Goal: Find contact information: Find contact information

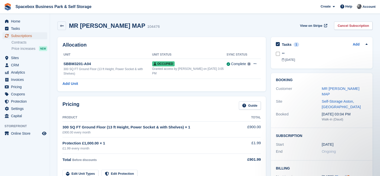
click at [19, 35] on span "Subscriptions" at bounding box center [26, 35] width 30 height 7
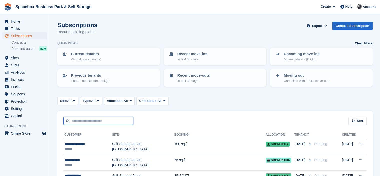
click at [101, 120] on input "text" at bounding box center [99, 121] width 70 height 8
type input "*******"
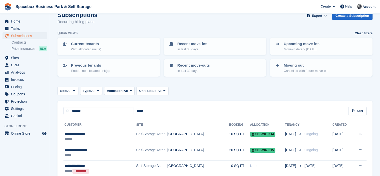
scroll to position [40, 0]
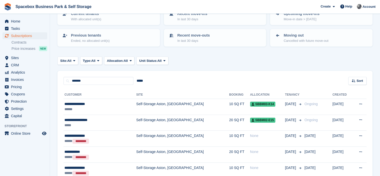
click at [101, 120] on div "**********" at bounding box center [91, 119] width 52 height 5
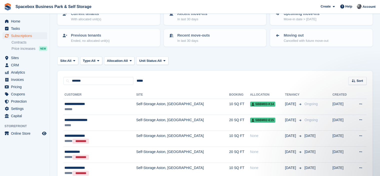
scroll to position [0, 0]
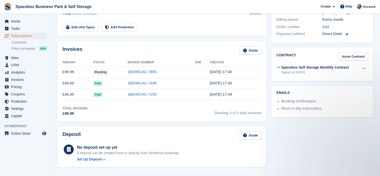
click at [134, 111] on div "Total Invoiced £98.98 Showing 3 of 3 total invoices" at bounding box center [162, 111] width 199 height 10
click at [190, 44] on div "Invoices Guide Amount Status Invoice Number Due Created £98.99 Pending 1BD90CAC…" at bounding box center [162, 81] width 209 height 80
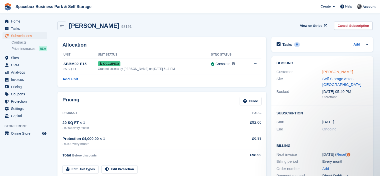
click at [331, 71] on link "Abigail Olanrewaju" at bounding box center [338, 72] width 31 height 4
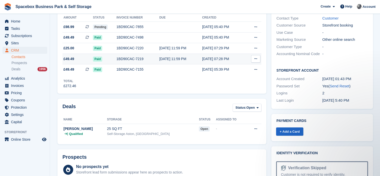
scroll to position [92, 0]
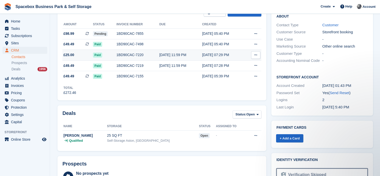
click at [168, 57] on div "30 Jul, 11:59 PM" at bounding box center [181, 54] width 43 height 5
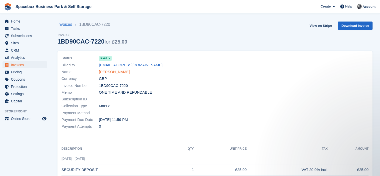
click at [105, 73] on link "Abigail Olanrewaju" at bounding box center [114, 72] width 31 height 6
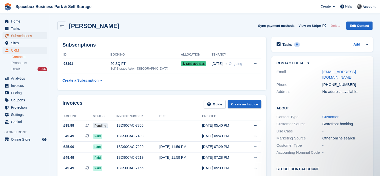
click at [25, 35] on span "Subscriptions" at bounding box center [26, 35] width 30 height 7
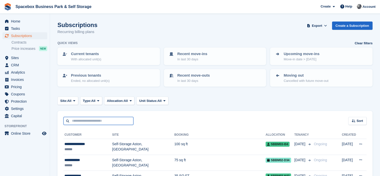
click at [95, 120] on input "text" at bounding box center [99, 121] width 70 height 8
type input "*****"
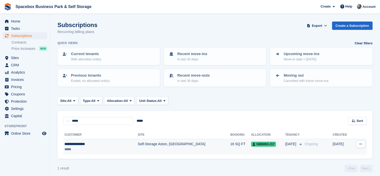
click at [161, 141] on td "Self-Storage Aston, [GEOGRAPHIC_DATA]" at bounding box center [184, 147] width 93 height 16
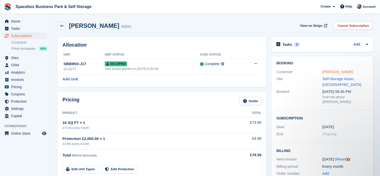
click at [324, 74] on link "Kuanyshbek Alnur" at bounding box center [338, 72] width 31 height 4
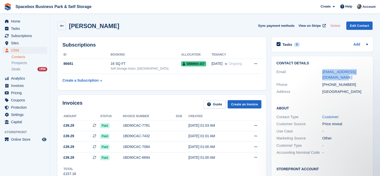
drag, startPoint x: 328, startPoint y: 78, endPoint x: 321, endPoint y: 74, distance: 8.2
click at [321, 74] on div "Email alnurkuanysbek73@gmail.com" at bounding box center [323, 74] width 92 height 13
copy div "alnurkuanysbek73@gmail.com"
click at [329, 84] on div "+447796868034" at bounding box center [346, 85] width 46 height 6
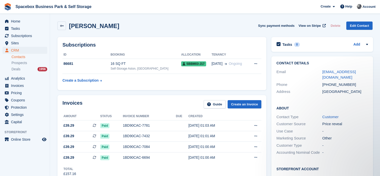
click at [329, 84] on div "+447796868034" at bounding box center [346, 85] width 46 height 6
drag, startPoint x: 329, startPoint y: 84, endPoint x: 359, endPoint y: 85, distance: 30.5
click at [359, 85] on div "+447796868034" at bounding box center [346, 85] width 46 height 6
copy div "7796868034"
click at [145, 103] on div "Invoices Guide Create an Invoice" at bounding box center [162, 105] width 199 height 11
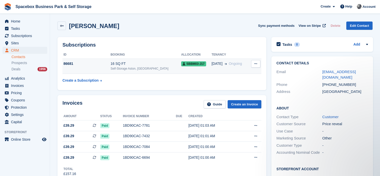
click at [152, 64] on div "16 SQ FT" at bounding box center [146, 63] width 71 height 5
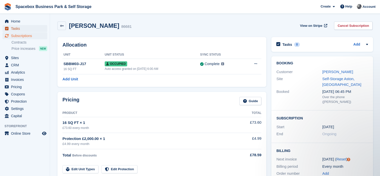
click at [17, 29] on span "Tasks" at bounding box center [26, 28] width 30 height 7
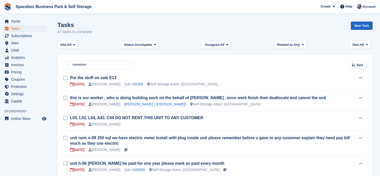
click at [199, 22] on div "Tasks 47 tasks to complete New Task" at bounding box center [215, 31] width 315 height 19
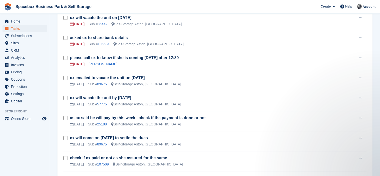
scroll to position [390, 0]
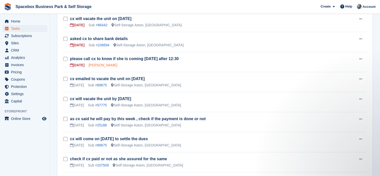
click at [105, 63] on link "Saima Latif" at bounding box center [103, 65] width 29 height 4
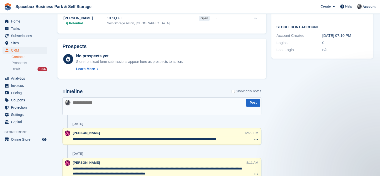
click at [134, 106] on textarea at bounding box center [162, 106] width 199 height 18
type textarea "**********"
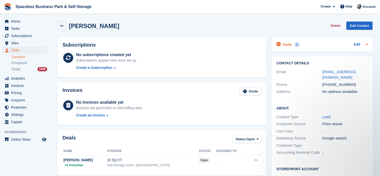
click at [327, 46] on div "Tasks 1 Add" at bounding box center [323, 44] width 92 height 7
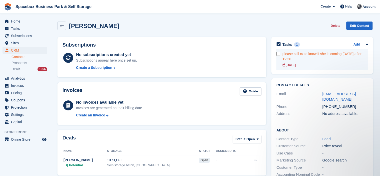
click at [310, 55] on div "please call cx to know if she is coming today after 12:30" at bounding box center [326, 56] width 86 height 11
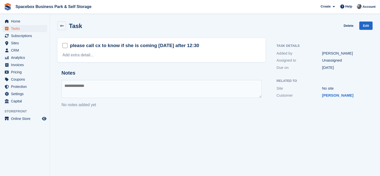
click at [135, 82] on textarea at bounding box center [162, 89] width 200 height 18
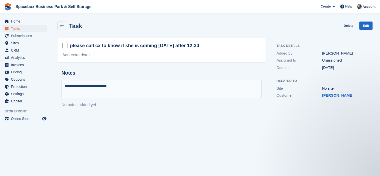
type textarea "**********"
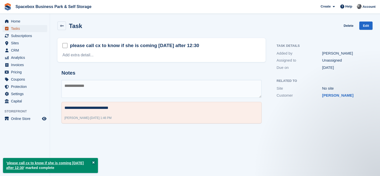
click at [17, 30] on span "Tasks" at bounding box center [26, 28] width 30 height 7
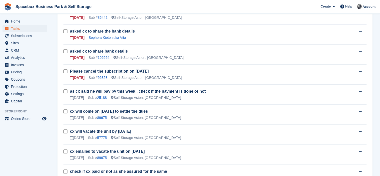
scroll to position [345, 0]
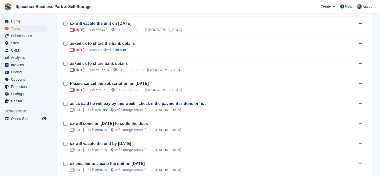
click at [101, 88] on link "96353" at bounding box center [103, 90] width 10 height 4
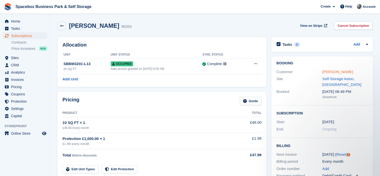
click at [327, 71] on link "[PERSON_NAME]" at bounding box center [338, 72] width 31 height 4
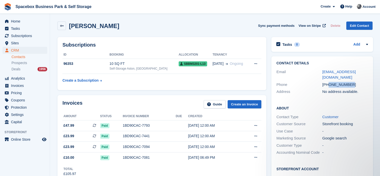
drag, startPoint x: 329, startPoint y: 79, endPoint x: 354, endPoint y: 80, distance: 25.5
click at [354, 82] on div "+447843947133" at bounding box center [346, 85] width 46 height 6
copy div "7843947133"
click at [167, 99] on div "Invoices Guide Create an Invoice Amount Status Invoice number Due Created £47.9…" at bounding box center [162, 138] width 209 height 86
click at [19, 28] on span "Tasks" at bounding box center [26, 28] width 30 height 7
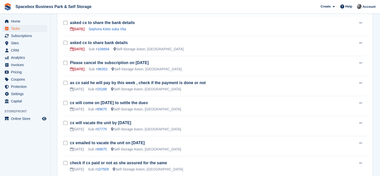
scroll to position [365, 0]
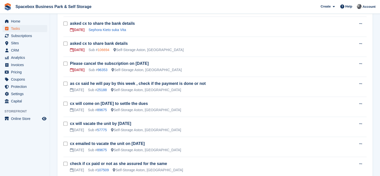
click at [103, 48] on link "106694" at bounding box center [104, 50] width 12 height 4
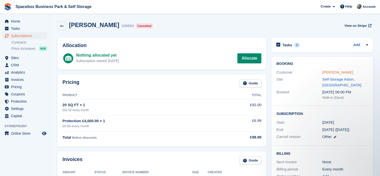
click at [341, 73] on link "Teniola Soyinka" at bounding box center [338, 72] width 31 height 4
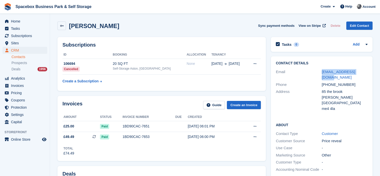
drag, startPoint x: 319, startPoint y: 70, endPoint x: 364, endPoint y: 72, distance: 45.3
click at [364, 72] on div "Email tensoyinka@gmail.com" at bounding box center [322, 74] width 92 height 13
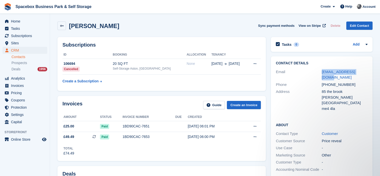
copy div "tensoyinka@gmail.com"
drag, startPoint x: 329, startPoint y: 80, endPoint x: 348, endPoint y: 78, distance: 19.4
click at [348, 82] on div "+447473678587" at bounding box center [345, 85] width 46 height 6
copy div "7473678587"
drag, startPoint x: 362, startPoint y: 70, endPoint x: 313, endPoint y: 73, distance: 49.8
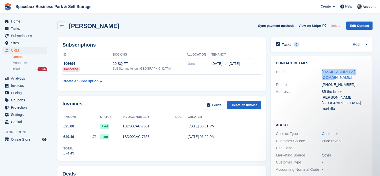
click at [313, 73] on div "Email tensoyinka@gmail.com" at bounding box center [322, 74] width 92 height 13
copy div "tensoyinka@gmail.com"
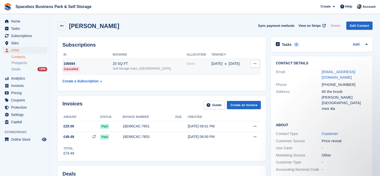
click at [134, 73] on td "20 SQ FT Self-Storage Aston, Birmingham" at bounding box center [150, 67] width 74 height 16
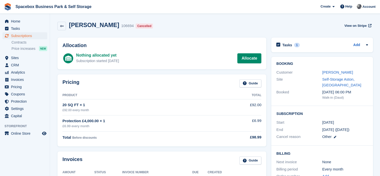
scroll to position [142, 0]
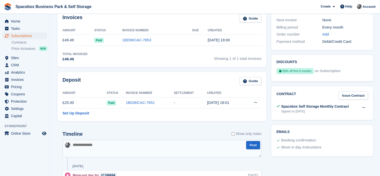
click at [123, 149] on textarea at bounding box center [162, 149] width 199 height 18
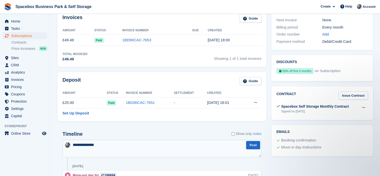
scroll to position [0, 0]
type textarea "**********"
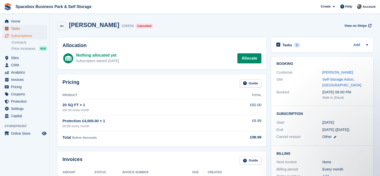
click at [17, 26] on span "Tasks" at bounding box center [26, 28] width 30 height 7
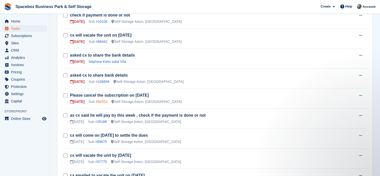
click at [105, 100] on link "96353" at bounding box center [103, 102] width 10 height 4
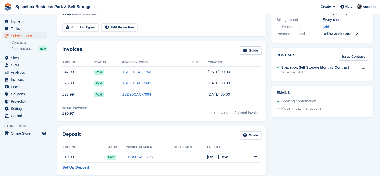
scroll to position [284, 0]
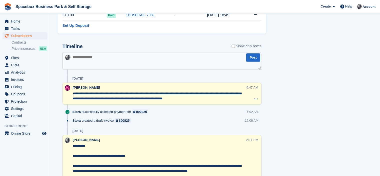
click at [132, 62] on textarea at bounding box center [162, 61] width 199 height 18
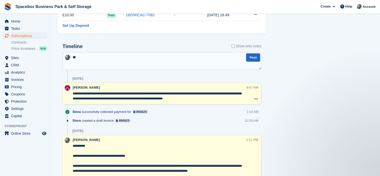
scroll to position [0, 0]
click at [320, 80] on div "Tasks 1 Add Please cancel the subscription on [DATE] Sep Booking Customer [PERS…" at bounding box center [322, 108] width 107 height 714
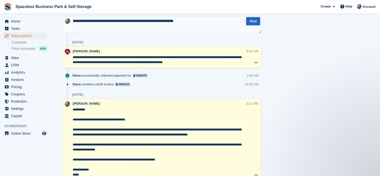
scroll to position [316, 0]
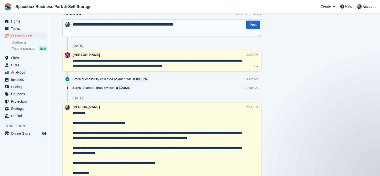
click at [200, 23] on textarea "**********" at bounding box center [162, 28] width 199 height 18
type textarea "**********"
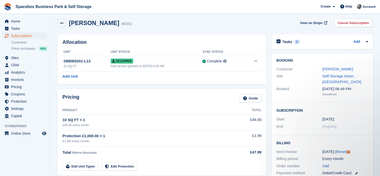
scroll to position [0, 0]
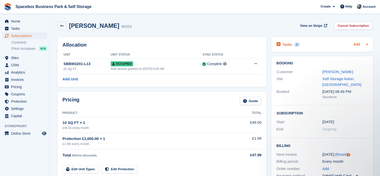
click at [355, 45] on link "Add" at bounding box center [357, 45] width 7 height 6
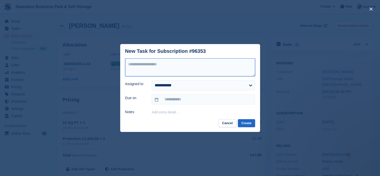
click at [156, 69] on textarea at bounding box center [190, 67] width 130 height 18
type textarea "**********"
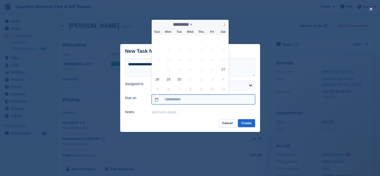
click at [160, 97] on input "text" at bounding box center [203, 99] width 103 height 10
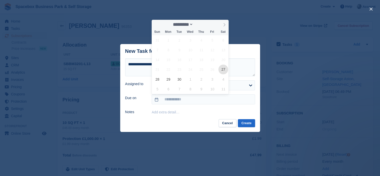
click at [222, 68] on span "27" at bounding box center [224, 70] width 10 height 10
type input "**********"
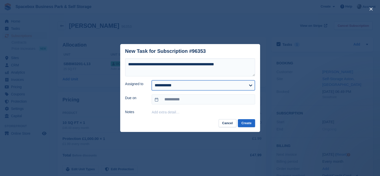
click at [197, 88] on select "**********" at bounding box center [203, 85] width 103 height 10
select select "****"
click at [152, 80] on select "**********" at bounding box center [203, 85] width 103 height 10
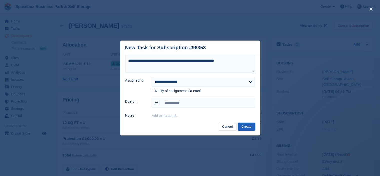
click at [241, 126] on button "Create" at bounding box center [246, 127] width 17 height 8
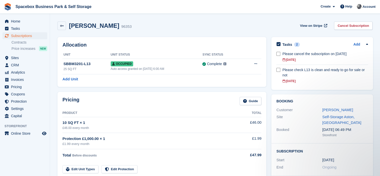
scroll to position [142, 0]
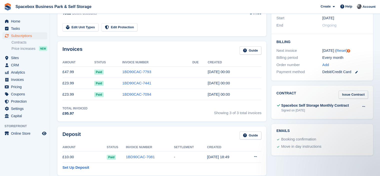
click at [210, 44] on div "Invoices Guide Amount Status Invoice Number Due Created £47.99 Paid 1BD90CAC-77…" at bounding box center [162, 81] width 209 height 80
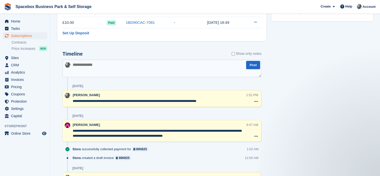
scroll to position [284, 0]
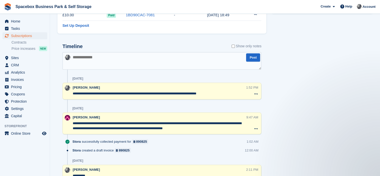
click at [290, 70] on div "Tasks 2 Add Please cancel the subscription on [DATE] Sep" at bounding box center [322, 123] width 107 height 744
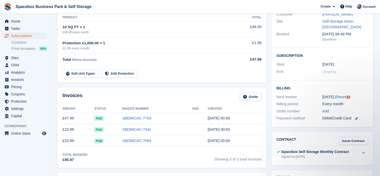
scroll to position [0, 0]
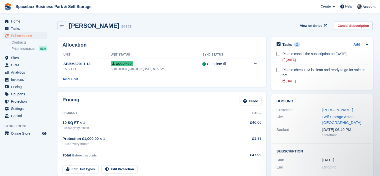
click at [154, 45] on h2 "Allocation" at bounding box center [162, 45] width 199 height 6
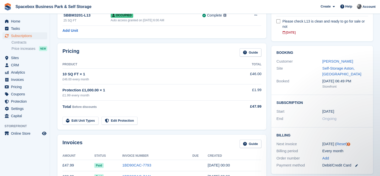
scroll to position [110, 0]
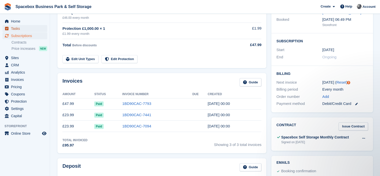
click at [34, 31] on span "Tasks" at bounding box center [26, 28] width 30 height 7
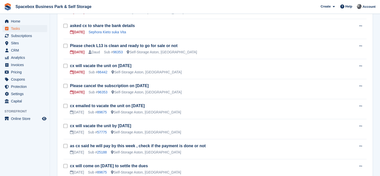
scroll to position [370, 0]
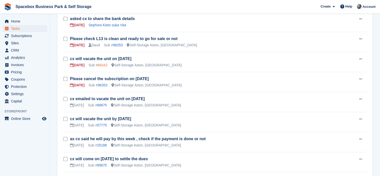
click at [105, 63] on link "86442" at bounding box center [103, 65] width 10 height 4
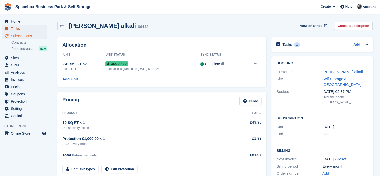
click at [15, 31] on span "Tasks" at bounding box center [26, 28] width 30 height 7
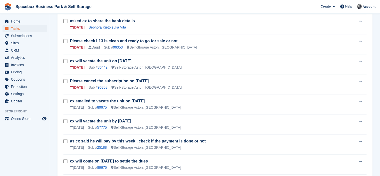
scroll to position [355, 0]
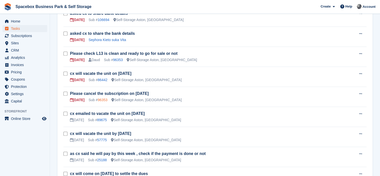
click at [105, 98] on link "96353" at bounding box center [103, 100] width 10 height 4
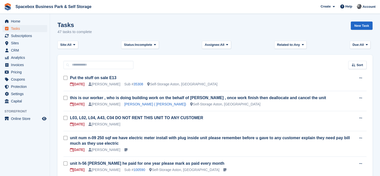
scroll to position [355, 0]
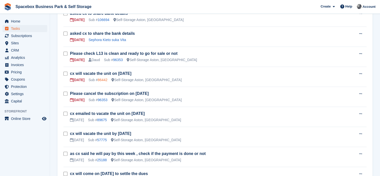
click at [99, 78] on link "86442" at bounding box center [103, 80] width 10 height 4
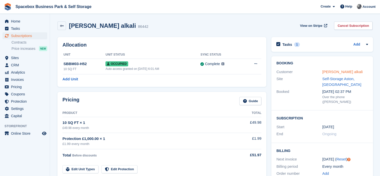
click at [323, 72] on link "Sadiq Goni alkali" at bounding box center [343, 72] width 41 height 4
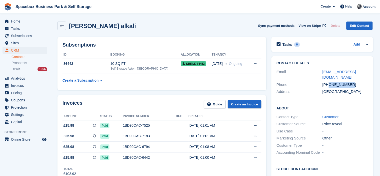
drag, startPoint x: 328, startPoint y: 80, endPoint x: 350, endPoint y: 77, distance: 22.1
click at [350, 82] on div "+447502029874" at bounding box center [346, 85] width 46 height 6
copy div "7502029874"
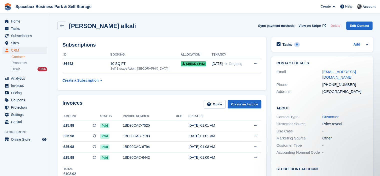
click at [319, 94] on div "Contact Details Email sadiqalkaligoni@gmail.com Phone +447502029874 Address Uni…" at bounding box center [323, 78] width 102 height 44
drag, startPoint x: 320, startPoint y: 73, endPoint x: 376, endPoint y: 72, distance: 56.0
copy div "sadiqalkaligoni@gmail.com"
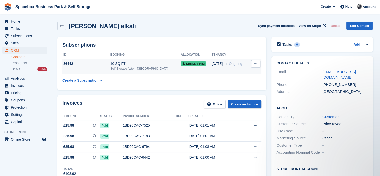
click at [141, 65] on div "10 SQ FT" at bounding box center [146, 63] width 71 height 5
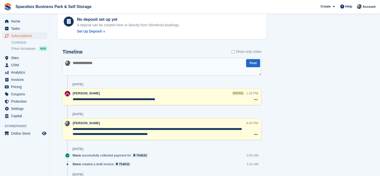
scroll to position [284, 0]
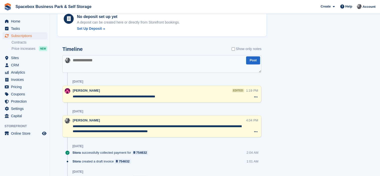
click at [141, 65] on textarea at bounding box center [162, 64] width 199 height 18
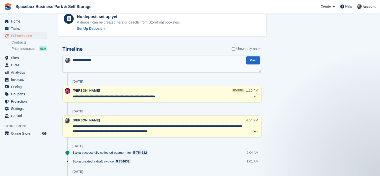
scroll to position [0, 0]
type textarea "**********"
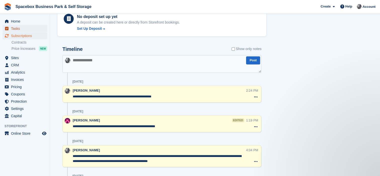
click at [14, 28] on span "Tasks" at bounding box center [26, 28] width 30 height 7
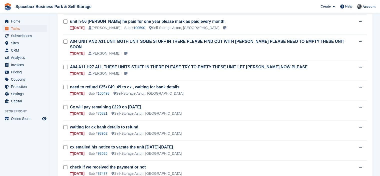
scroll to position [284, 0]
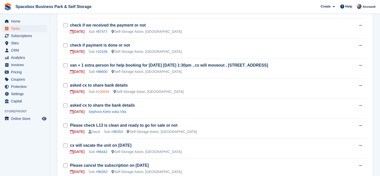
click at [103, 90] on link "106694" at bounding box center [104, 92] width 12 height 4
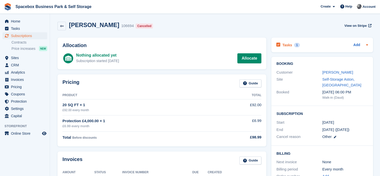
click at [336, 44] on div "Tasks 1 Add" at bounding box center [323, 45] width 92 height 7
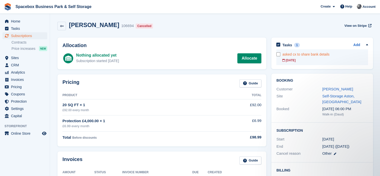
click at [296, 56] on div "asked cx to share bank details" at bounding box center [326, 54] width 86 height 5
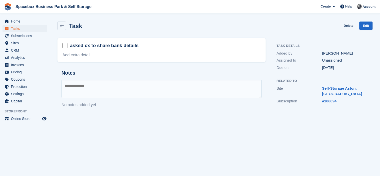
click at [135, 90] on textarea at bounding box center [162, 89] width 200 height 18
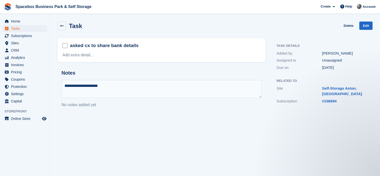
type textarea "**********"
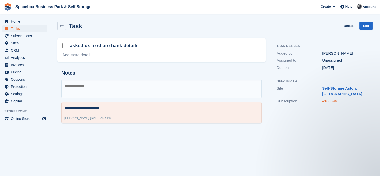
click at [331, 102] on link "#106694" at bounding box center [329, 101] width 15 height 4
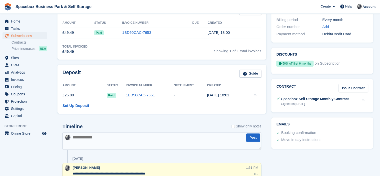
scroll to position [148, 0]
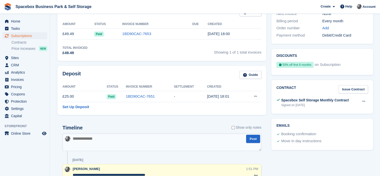
click at [182, 56] on div "Invoices Guide Amount Status Invoice Number Due Created £49.49 Paid 1BD90CAC-76…" at bounding box center [162, 32] width 209 height 58
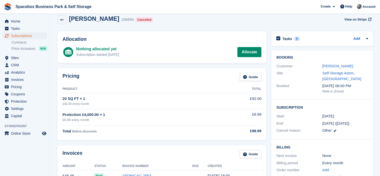
scroll to position [0, 0]
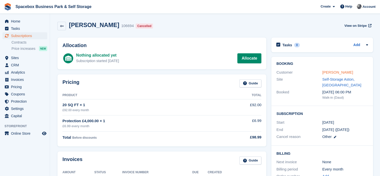
click at [327, 71] on link "[PERSON_NAME]" at bounding box center [338, 72] width 31 height 4
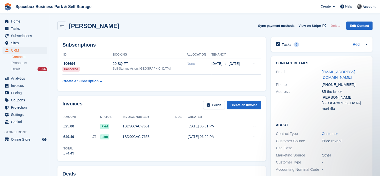
click at [186, 85] on table "ID Booking Allocation Tenancy 106694 Cancelled 20 SQ FT Self-Storage Aston, Bir…" at bounding box center [162, 68] width 199 height 35
click at [11, 28] on span "Tasks" at bounding box center [26, 28] width 30 height 7
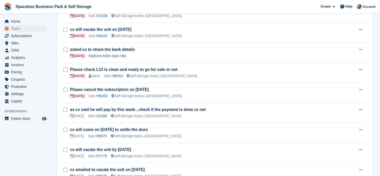
scroll to position [340, 0]
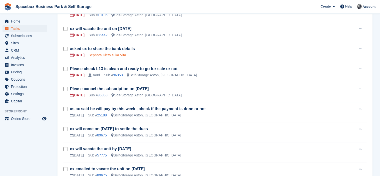
click at [100, 53] on link "Sephora Kieto suka Vita" at bounding box center [108, 55] width 38 height 4
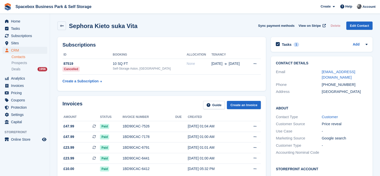
click at [100, 49] on div "Subscriptions ID Booking Allocation Tenancy 87519 Cancelled 10 SQ FT Self-Stora…" at bounding box center [162, 64] width 209 height 54
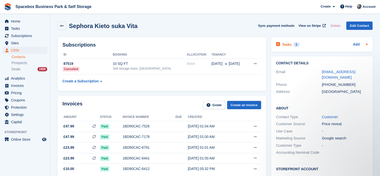
click at [312, 45] on div "Tasks 1 Add" at bounding box center [322, 44] width 92 height 7
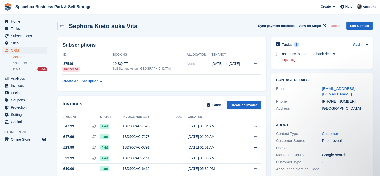
click at [190, 45] on h2 "Subscriptions" at bounding box center [162, 45] width 199 height 6
drag, startPoint x: 329, startPoint y: 96, endPoint x: 354, endPoint y: 95, distance: 24.8
click at [354, 99] on div "+447459526226" at bounding box center [345, 102] width 46 height 6
copy div "7459526226"
drag, startPoint x: 320, startPoint y: 90, endPoint x: 371, endPoint y: 85, distance: 51.2
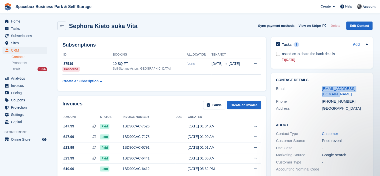
click at [371, 85] on div "Contact Details Email sephora.kieto@gmail.com Phone +447459526226 Address Unite…" at bounding box center [322, 95] width 102 height 44
copy div "sephora.kieto@gmail.com"
click at [138, 33] on div "Sephora Kieto suka Vita Sync payment methods View on Stripe Delete Edit Contact" at bounding box center [215, 27] width 320 height 16
drag, startPoint x: 328, startPoint y: 95, endPoint x: 351, endPoint y: 94, distance: 22.8
click at [351, 99] on div "+447459526226" at bounding box center [345, 102] width 46 height 6
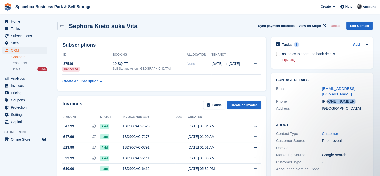
copy div "7459526226"
drag, startPoint x: 321, startPoint y: 90, endPoint x: 371, endPoint y: 91, distance: 49.5
click at [371, 91] on div "Contact Details Email sephora.kieto@gmail.com Phone +447459526226 Address Unite…" at bounding box center [322, 95] width 102 height 44
copy div "sephora.kieto@gmail.com"
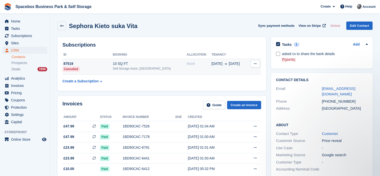
click at [144, 65] on div "10 SQ FT" at bounding box center [150, 63] width 74 height 5
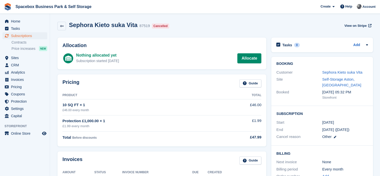
scroll to position [284, 0]
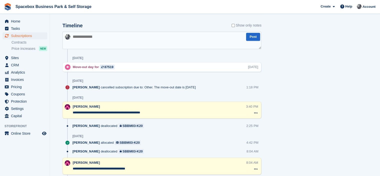
click at [102, 35] on textarea at bounding box center [162, 41] width 199 height 18
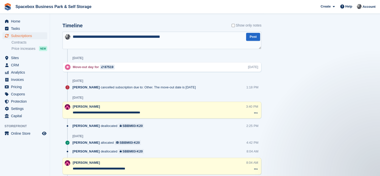
click at [166, 36] on textarea "**********" at bounding box center [162, 41] width 199 height 18
type textarea "**********"
click at [189, 33] on textarea "**********" at bounding box center [162, 41] width 199 height 18
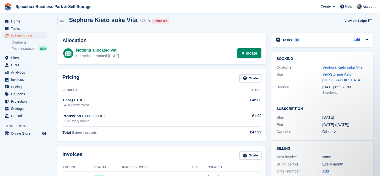
scroll to position [0, 0]
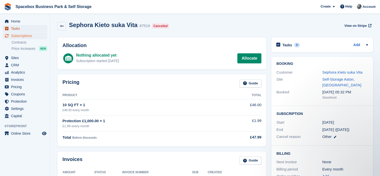
click at [24, 28] on span "Tasks" at bounding box center [26, 28] width 30 height 7
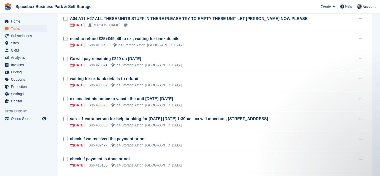
click at [103, 103] on link "93626" at bounding box center [103, 105] width 10 height 4
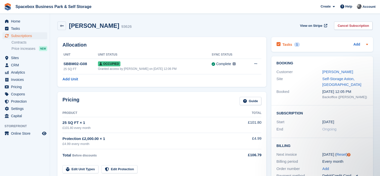
click at [307, 46] on div "Tasks 1 Add" at bounding box center [323, 44] width 92 height 7
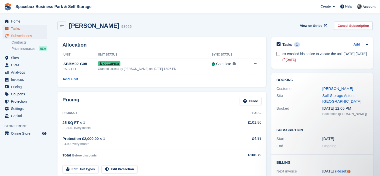
click at [24, 28] on span "Tasks" at bounding box center [26, 28] width 30 height 7
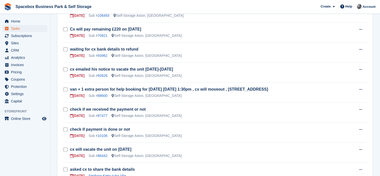
scroll to position [220, 0]
click at [105, 93] on link "88600" at bounding box center [103, 95] width 10 height 4
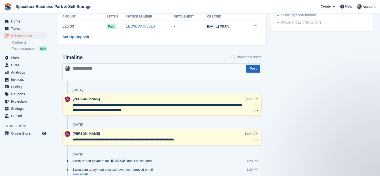
click at [124, 102] on textarea "**********" at bounding box center [160, 107] width 174 height 10
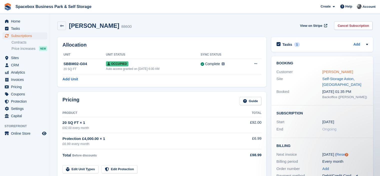
click at [332, 73] on link "Henry Rahlke" at bounding box center [338, 72] width 31 height 4
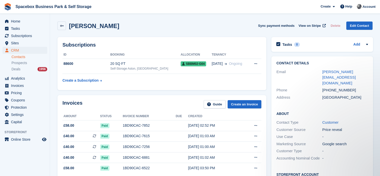
click at [134, 54] on th "Booking" at bounding box center [146, 55] width 70 height 8
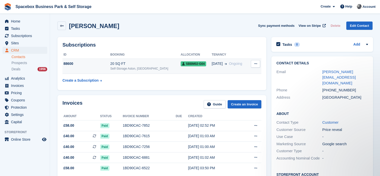
click at [137, 64] on div "20 SQ FT" at bounding box center [146, 63] width 70 height 5
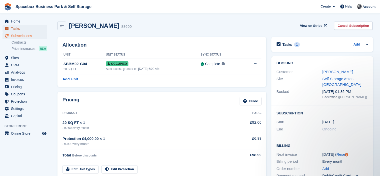
click at [20, 27] on span "Tasks" at bounding box center [26, 28] width 30 height 7
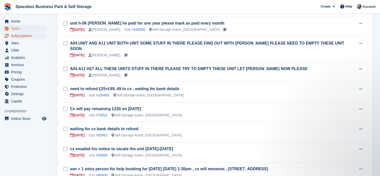
click at [27, 35] on span "Subscriptions" at bounding box center [26, 35] width 30 height 7
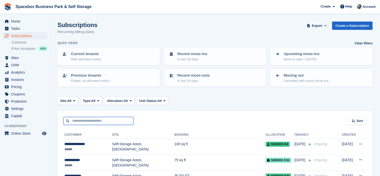
click at [110, 120] on input "text" at bounding box center [99, 121] width 70 height 8
type input "****"
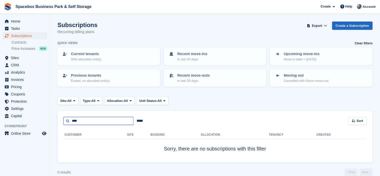
click at [87, 118] on input "****" at bounding box center [99, 121] width 70 height 8
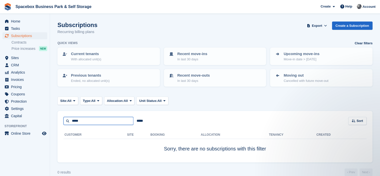
type input "*****"
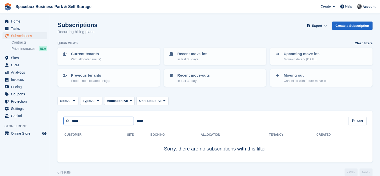
drag, startPoint x: 105, startPoint y: 119, endPoint x: 25, endPoint y: 124, distance: 79.9
click at [25, 124] on div "Home Tasks Subscriptions Subscriptions Subscriptions Contracts Price increases …" at bounding box center [190, 91] width 380 height 183
type input "********"
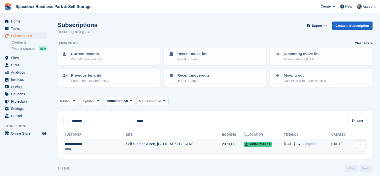
click at [89, 149] on div "*****" at bounding box center [86, 149] width 43 height 5
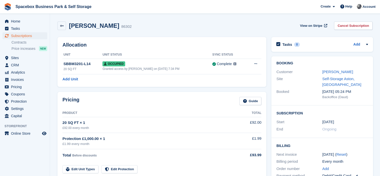
click at [169, 52] on th "Unit Status" at bounding box center [158, 55] width 110 height 8
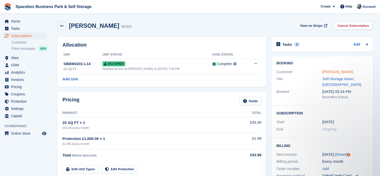
click at [337, 73] on link "[PERSON_NAME]" at bounding box center [338, 72] width 31 height 4
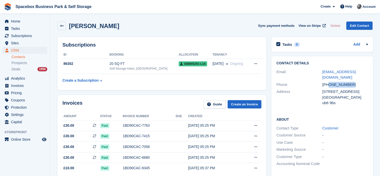
drag, startPoint x: 328, startPoint y: 78, endPoint x: 349, endPoint y: 77, distance: 20.3
click at [349, 82] on div "[PHONE_NUMBER]" at bounding box center [346, 85] width 46 height 6
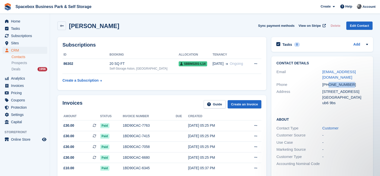
copy div "7426461330"
click at [306, 82] on div "Phone" at bounding box center [300, 85] width 46 height 6
drag, startPoint x: 319, startPoint y: 72, endPoint x: 363, endPoint y: 70, distance: 43.8
click at [363, 70] on div "Email [EMAIL_ADDRESS][DOMAIN_NAME]" at bounding box center [323, 74] width 92 height 13
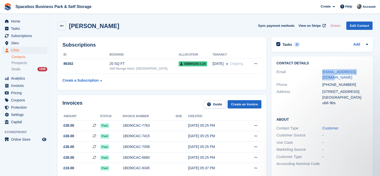
copy div "[EMAIL_ADDRESS][DOMAIN_NAME]"
drag, startPoint x: 328, startPoint y: 79, endPoint x: 348, endPoint y: 79, distance: 19.8
click at [348, 82] on div "[PHONE_NUMBER]" at bounding box center [346, 85] width 46 height 6
copy div "7426461330"
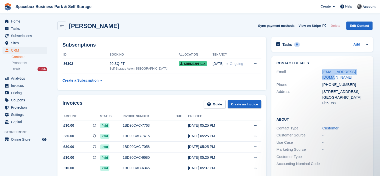
drag, startPoint x: 319, startPoint y: 74, endPoint x: 363, endPoint y: 71, distance: 44.6
click at [363, 71] on div "Email [EMAIL_ADDRESS][DOMAIN_NAME]" at bounding box center [323, 74] width 92 height 13
copy div "[EMAIL_ADDRESS][DOMAIN_NAME]"
click at [157, 46] on h2 "Subscriptions" at bounding box center [162, 45] width 199 height 6
drag, startPoint x: 329, startPoint y: 79, endPoint x: 353, endPoint y: 78, distance: 24.3
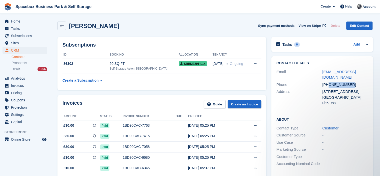
click at [353, 82] on div "[PHONE_NUMBER]" at bounding box center [346, 85] width 46 height 6
click at [323, 95] on div "[GEOGRAPHIC_DATA]" at bounding box center [346, 98] width 46 height 6
drag, startPoint x: 321, startPoint y: 72, endPoint x: 359, endPoint y: 71, distance: 38.8
click at [359, 71] on div "Email [EMAIL_ADDRESS][DOMAIN_NAME]" at bounding box center [323, 74] width 92 height 13
copy div "[EMAIL_ADDRESS][DOMAIN_NAME]"
